Goal: Information Seeking & Learning: Learn about a topic

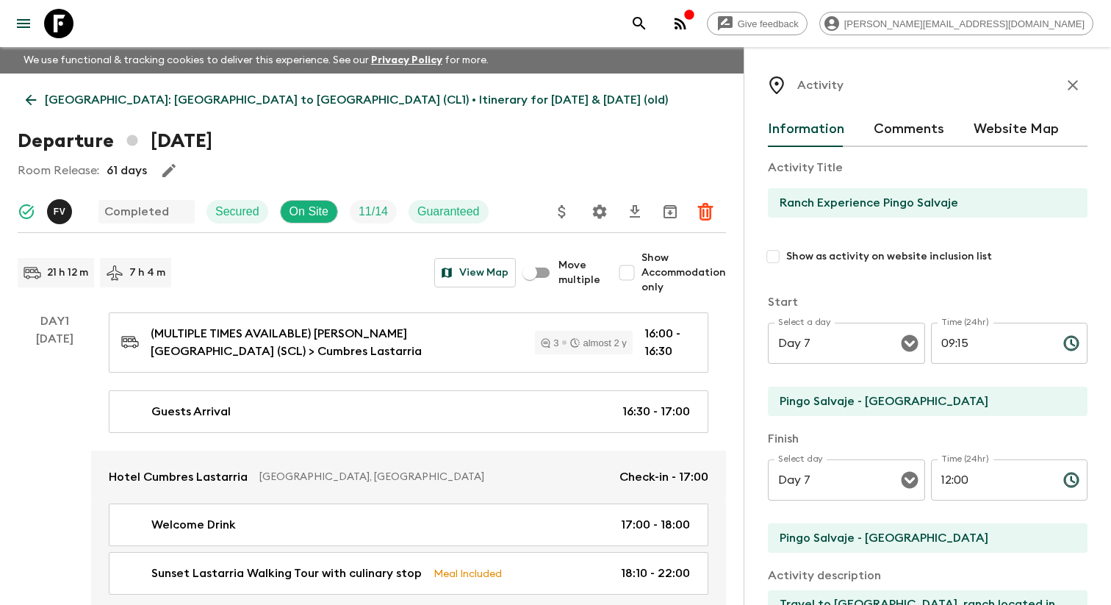
click at [39, 12] on div at bounding box center [49, 23] width 62 height 41
click at [19, 32] on icon "menu" at bounding box center [24, 24] width 18 height 18
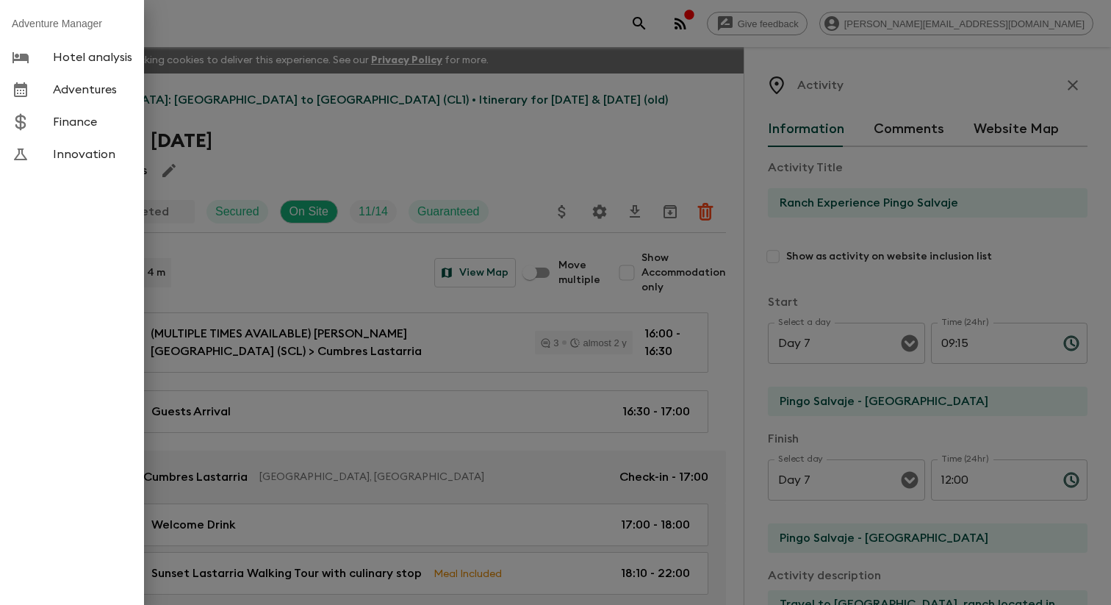
click at [42, 98] on div at bounding box center [32, 90] width 41 height 18
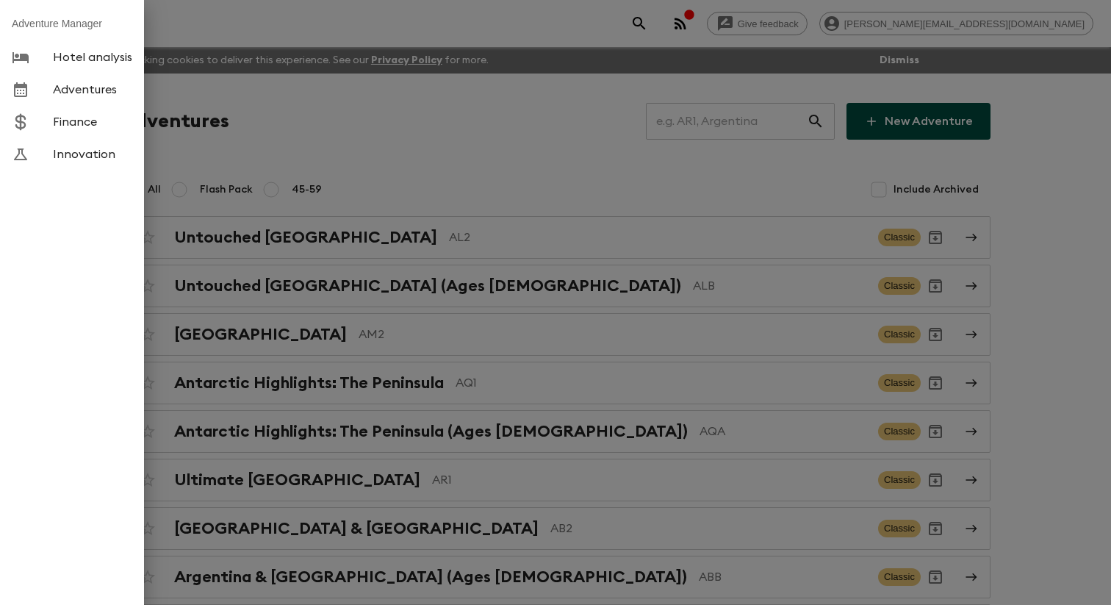
click at [307, 123] on div at bounding box center [555, 302] width 1111 height 605
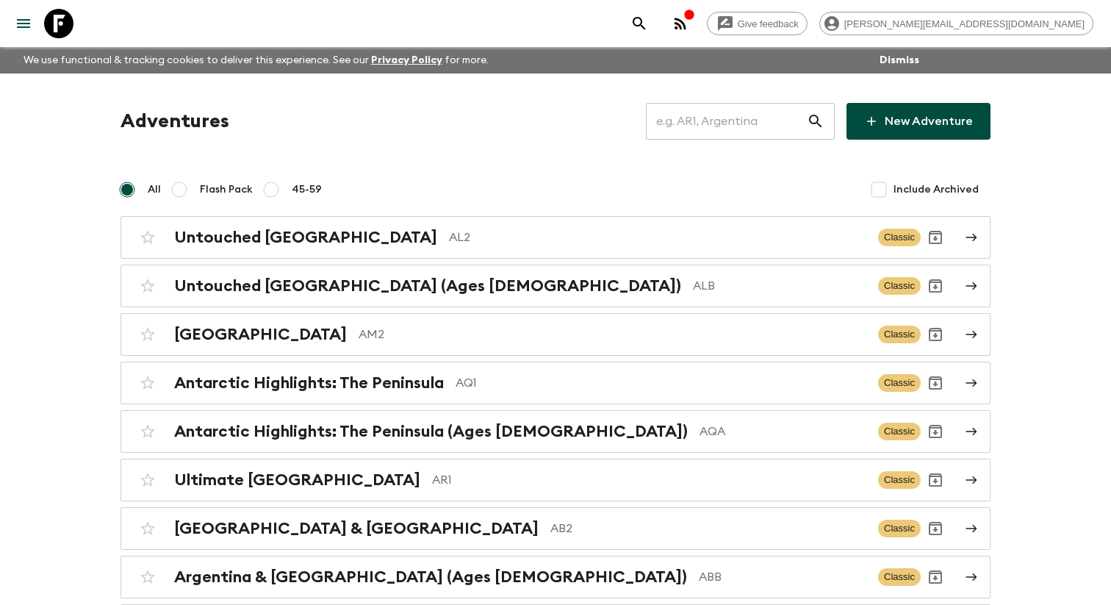
scroll to position [4228, 0]
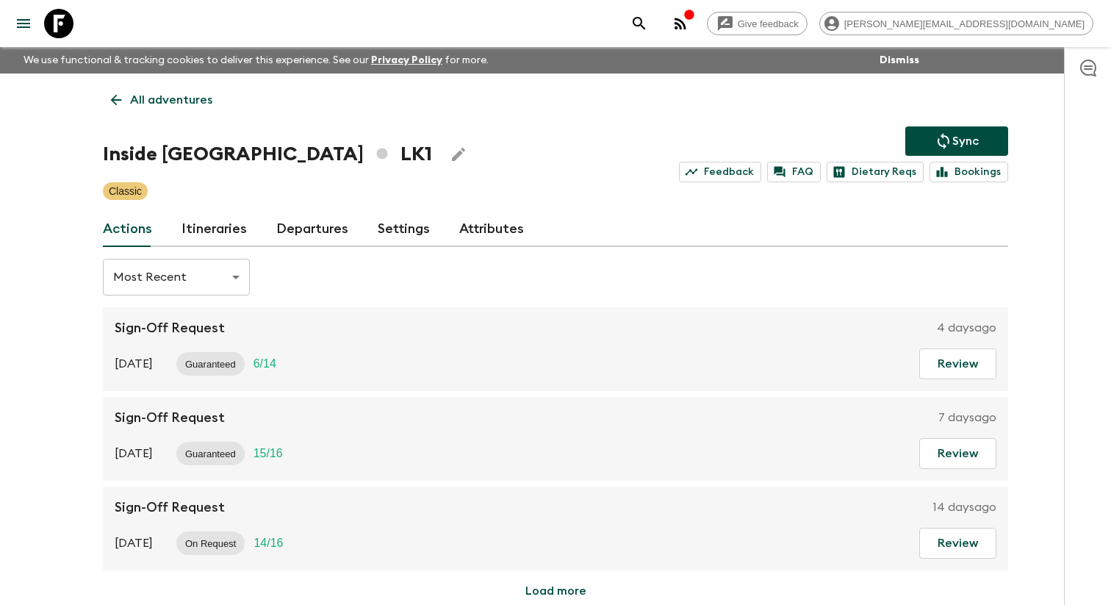
click at [217, 229] on link "Itineraries" at bounding box center [214, 229] width 65 height 35
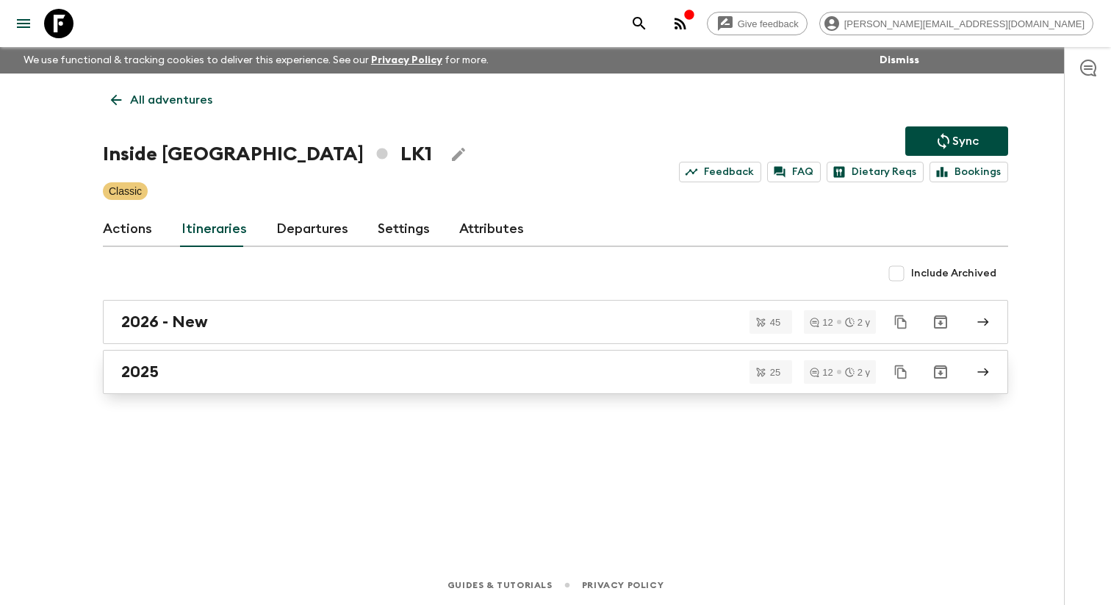
click at [228, 375] on div "2025" at bounding box center [541, 371] width 841 height 19
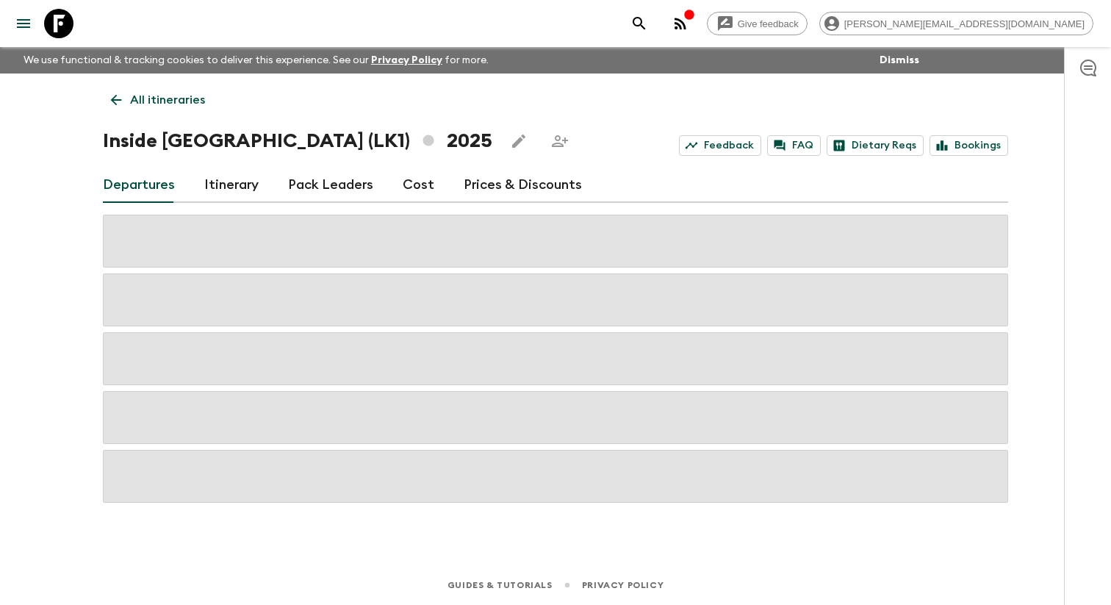
click at [249, 197] on link "Itinerary" at bounding box center [231, 185] width 54 height 35
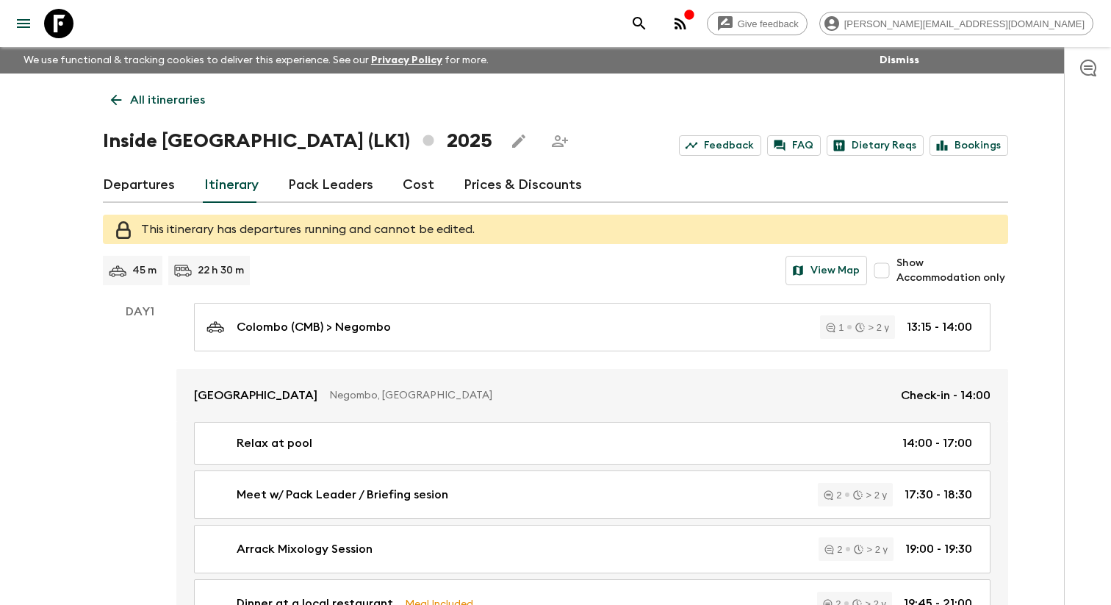
click at [137, 102] on p "All itineraries" at bounding box center [167, 100] width 75 height 18
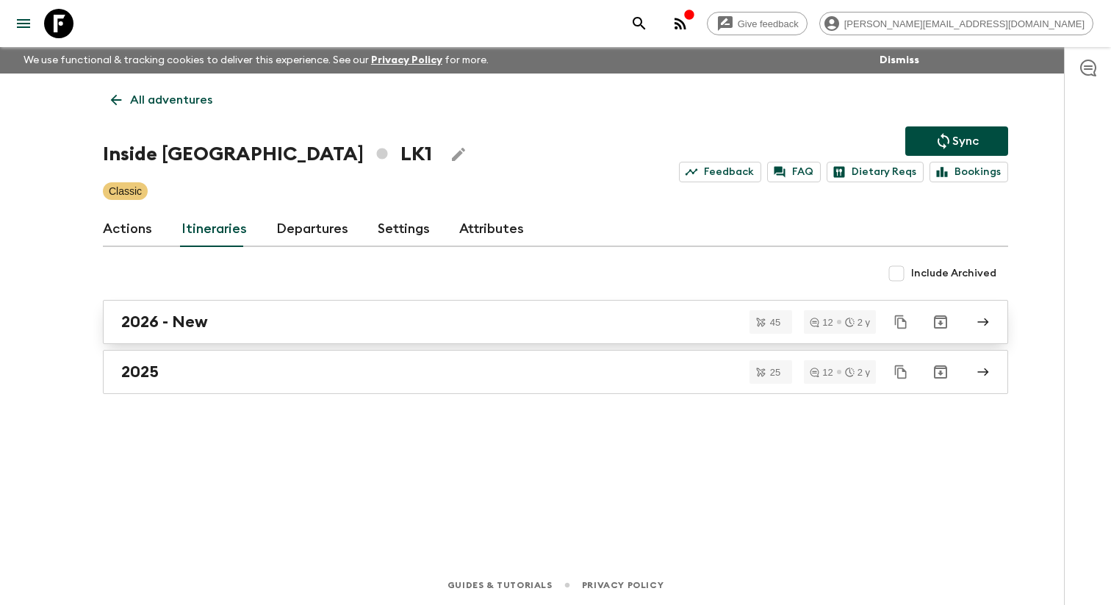
click at [181, 326] on h2 "2026 - New" at bounding box center [164, 321] width 87 height 19
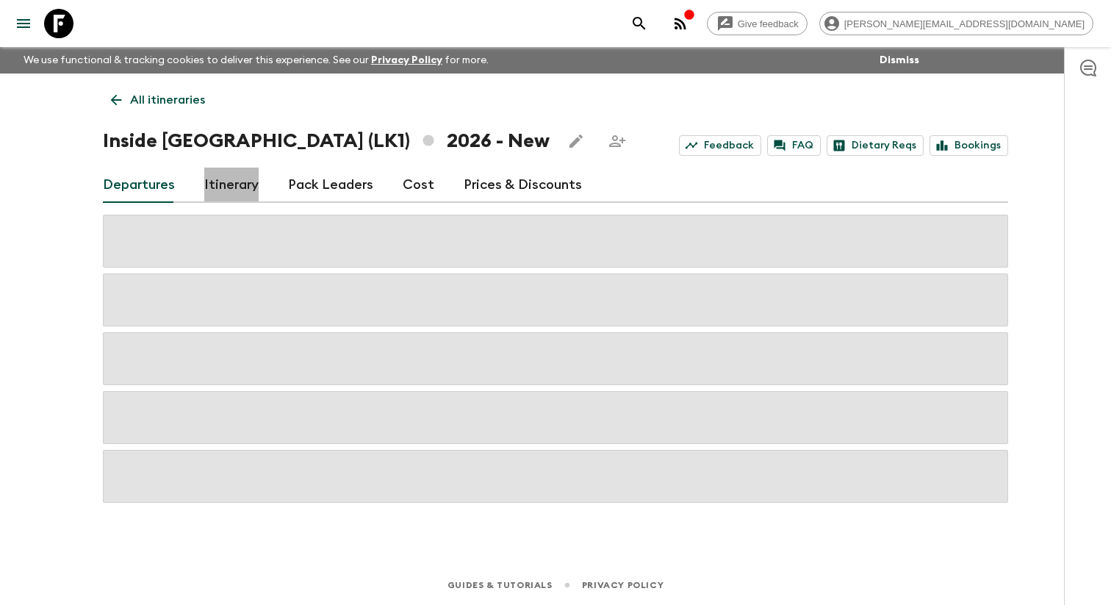
click at [212, 196] on link "Itinerary" at bounding box center [231, 185] width 54 height 35
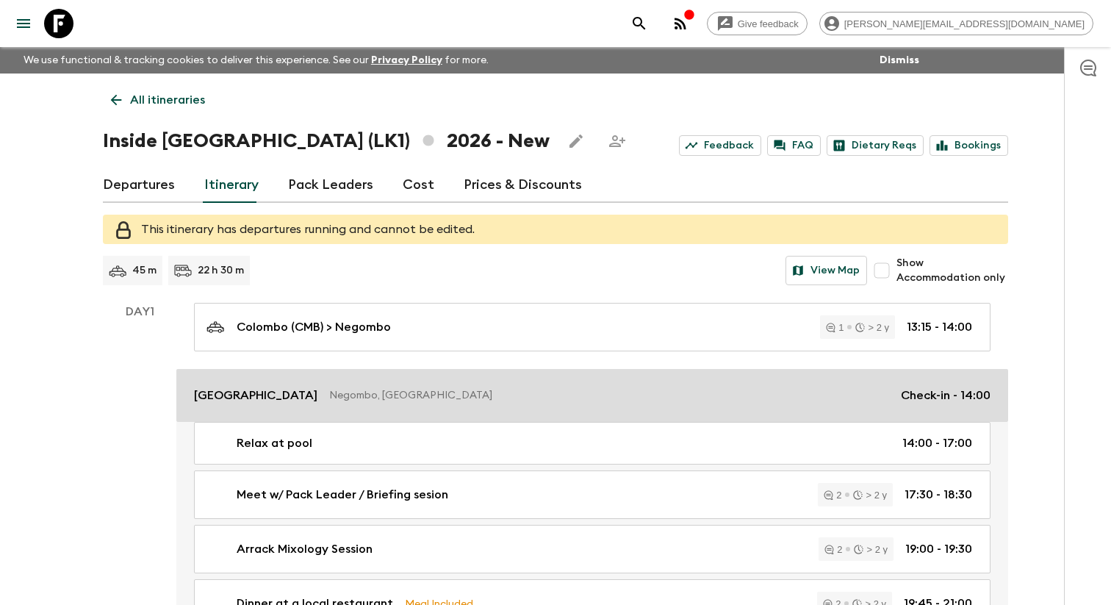
click at [429, 404] on div "Jetwing Lagoon Negombo, [GEOGRAPHIC_DATA] Check-in - 14:00" at bounding box center [592, 396] width 797 height 18
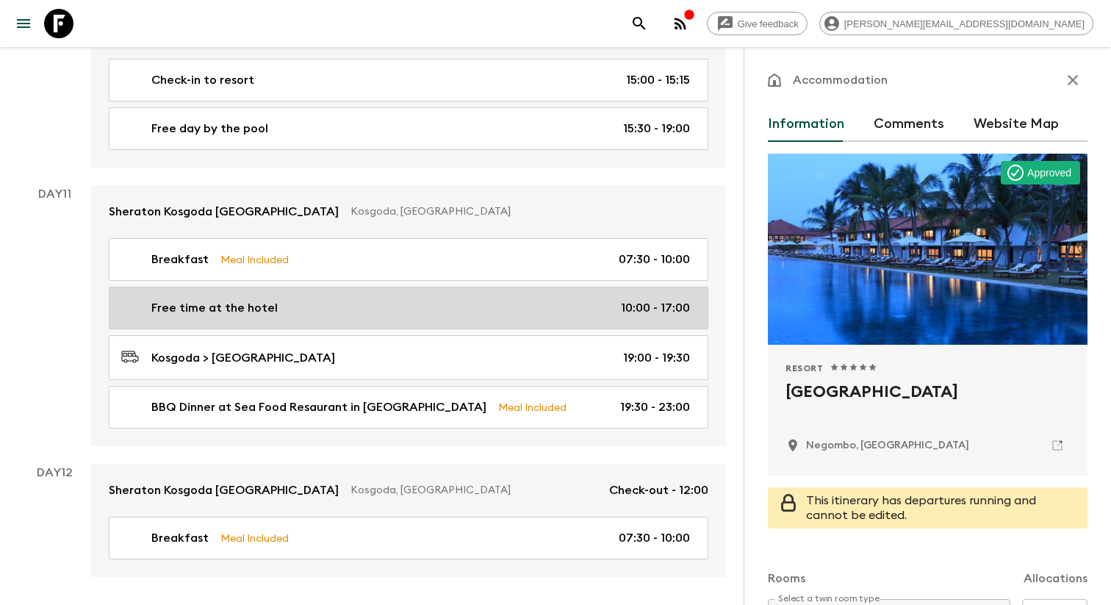
scroll to position [4668, 0]
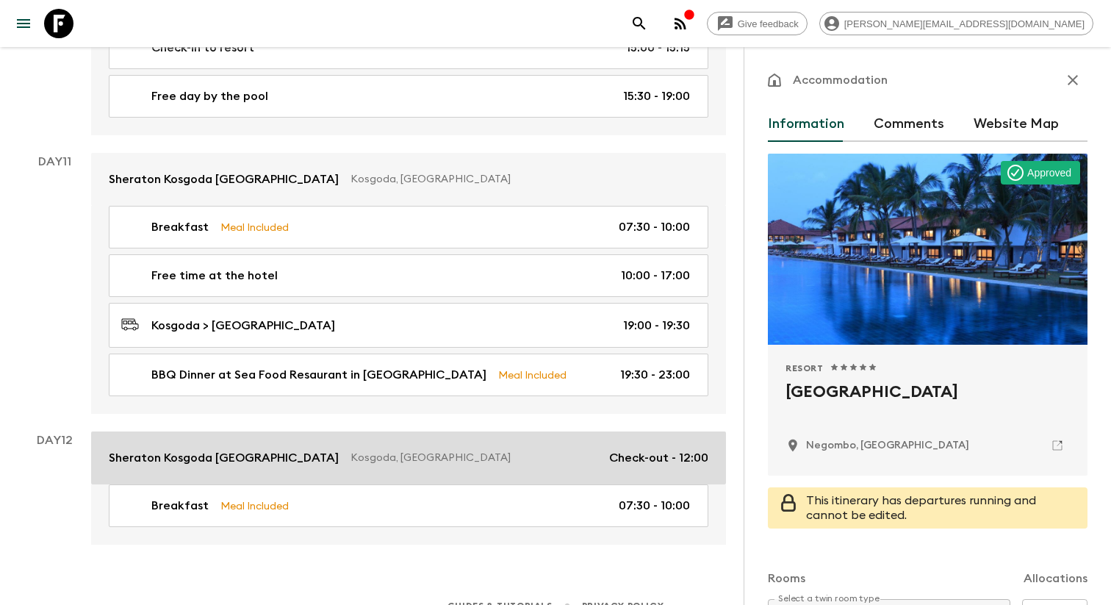
click at [351, 451] on p "Kosgoda, [GEOGRAPHIC_DATA]" at bounding box center [474, 458] width 247 height 15
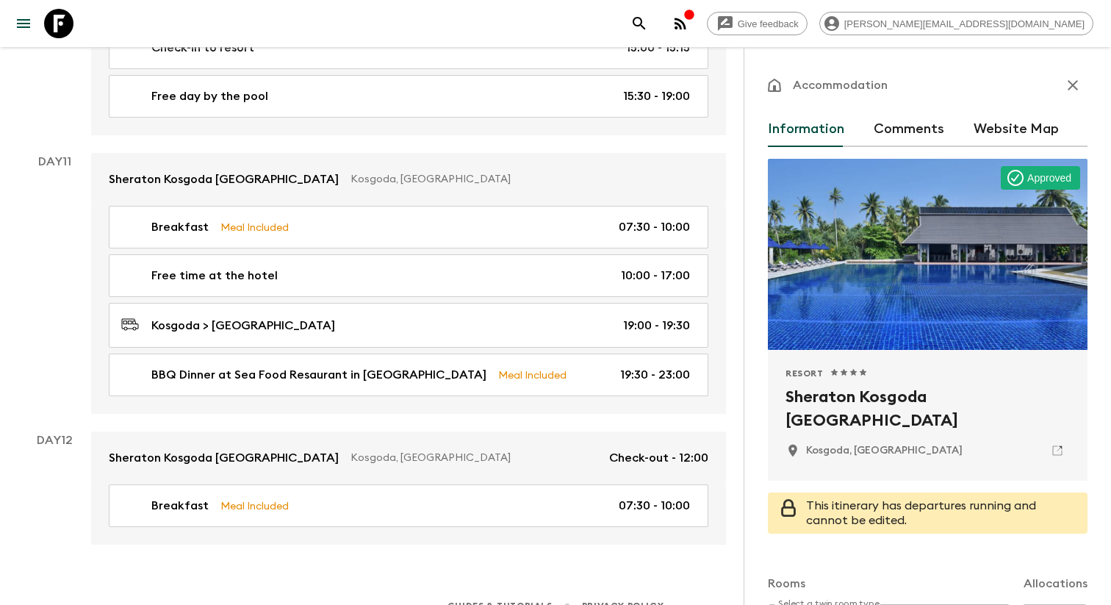
click at [825, 406] on h2 "Sheraton Kosgoda [GEOGRAPHIC_DATA]" at bounding box center [928, 408] width 284 height 47
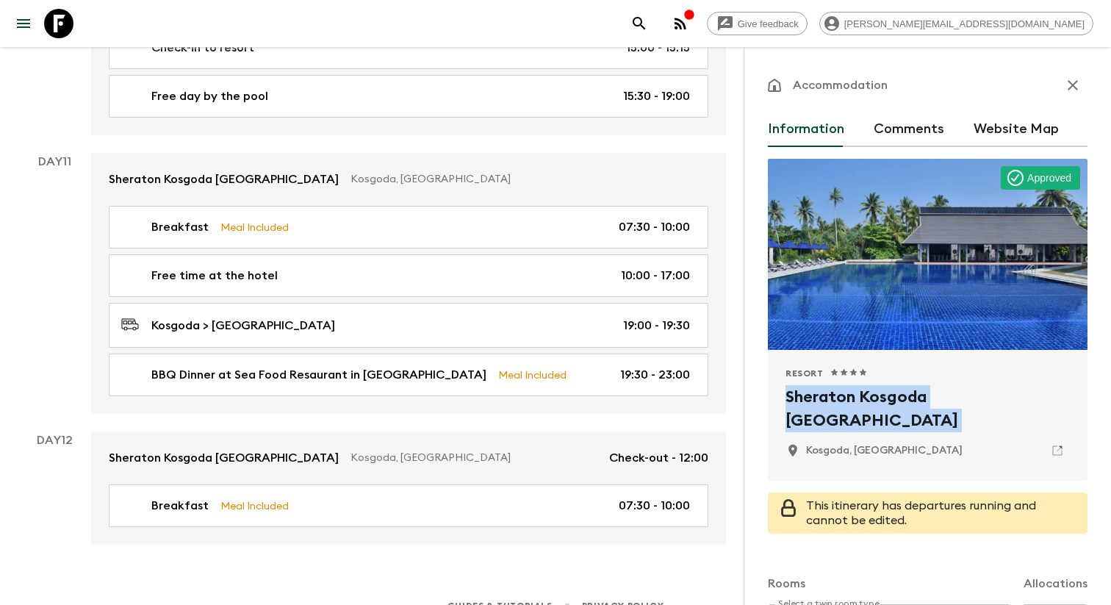
copy div "Sheraton Kosgoda [GEOGRAPHIC_DATA]"
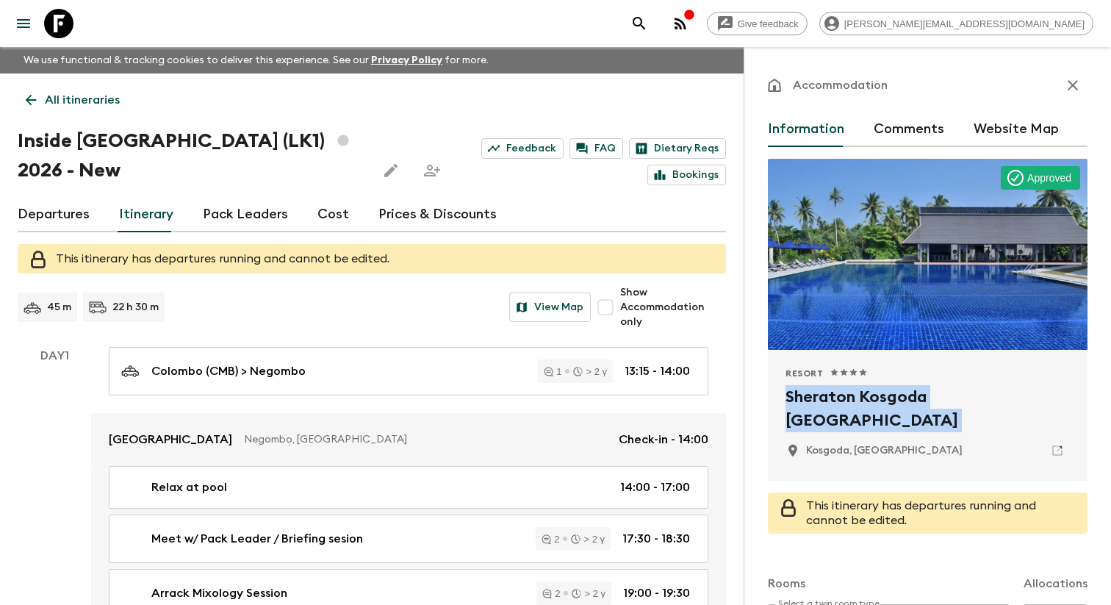
click at [65, 220] on link "Departures" at bounding box center [54, 214] width 72 height 35
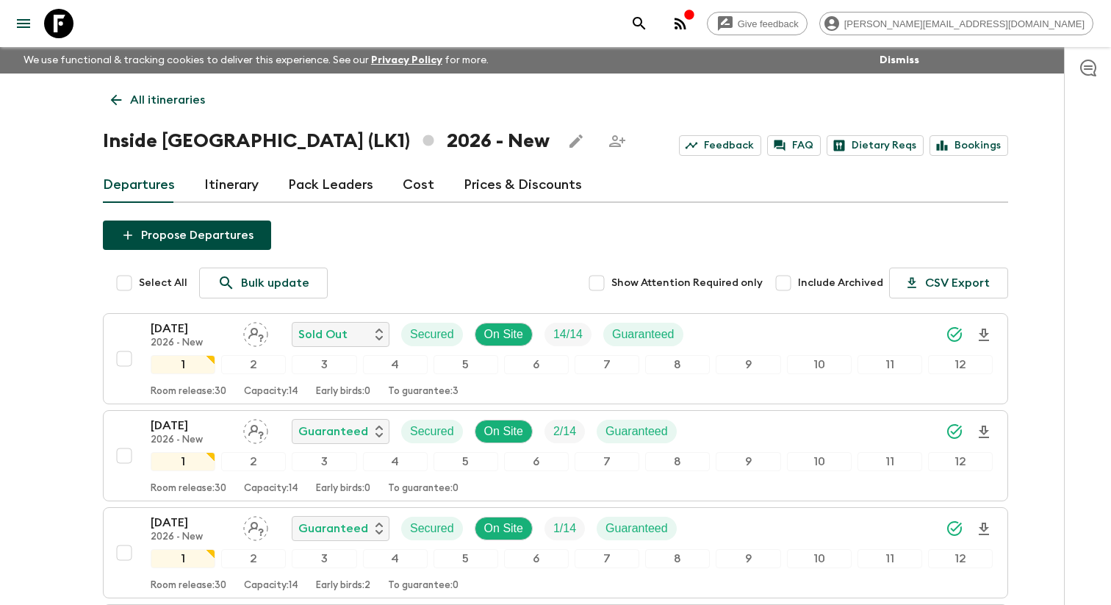
click at [228, 191] on link "Itinerary" at bounding box center [231, 185] width 54 height 35
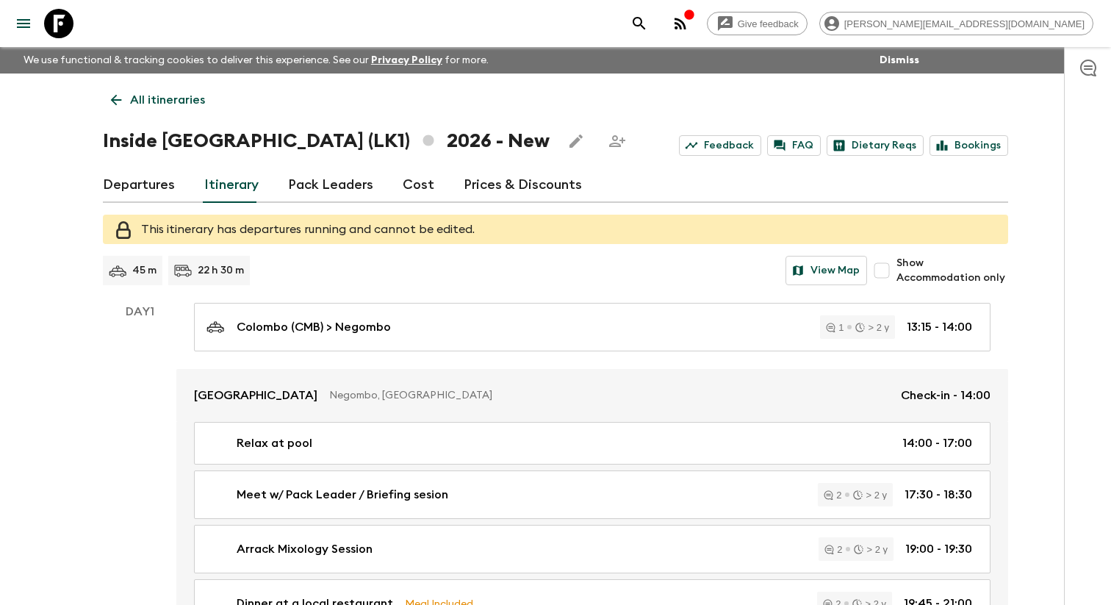
click at [123, 96] on icon at bounding box center [116, 100] width 16 height 16
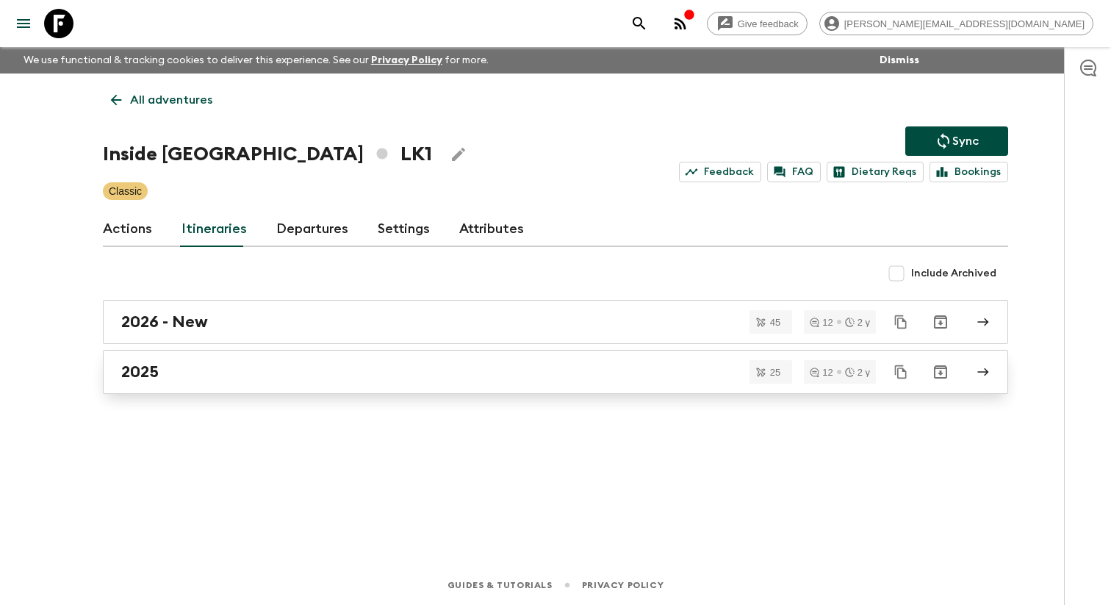
click at [169, 381] on div "2025" at bounding box center [541, 371] width 841 height 19
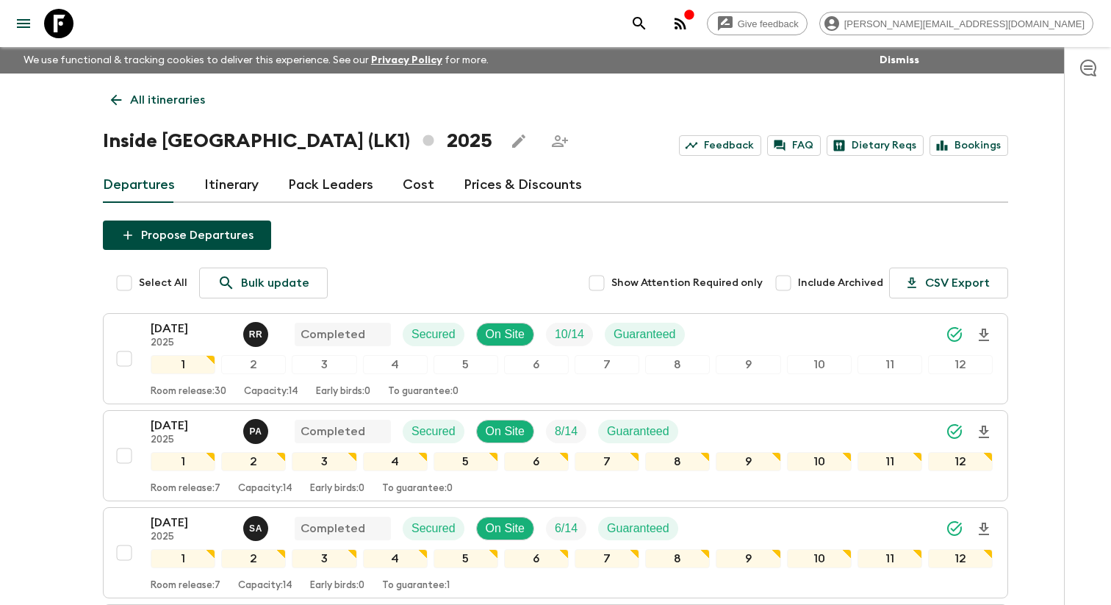
click at [235, 197] on link "Itinerary" at bounding box center [231, 185] width 54 height 35
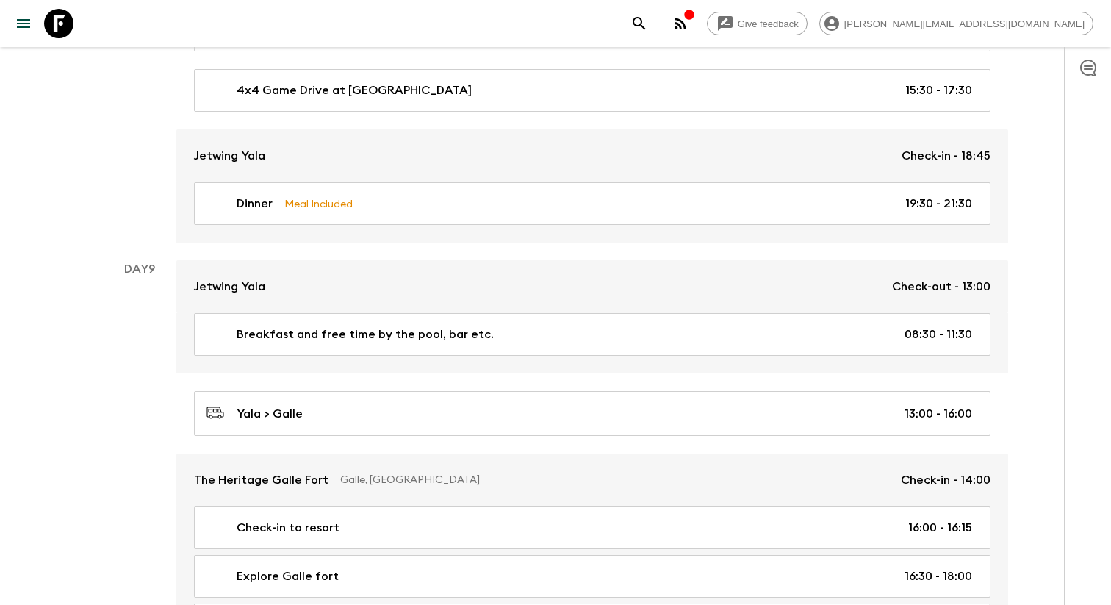
scroll to position [4632, 0]
